Goal: Information Seeking & Learning: Learn about a topic

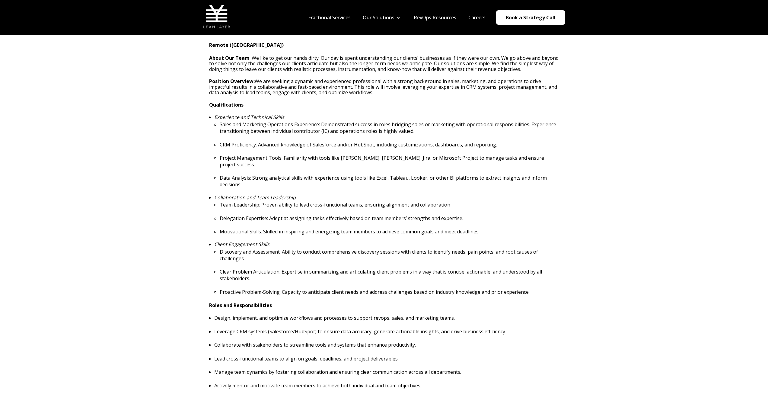
scroll to position [121, 0]
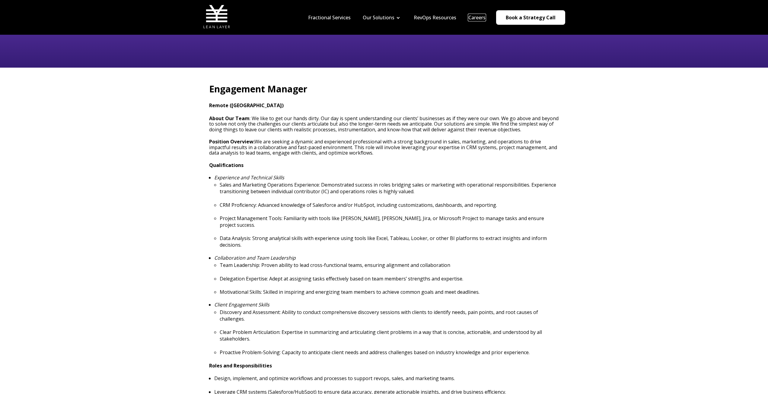
click at [472, 18] on link "Careers" at bounding box center [476, 17] width 17 height 7
